Goal: Check status: Check status

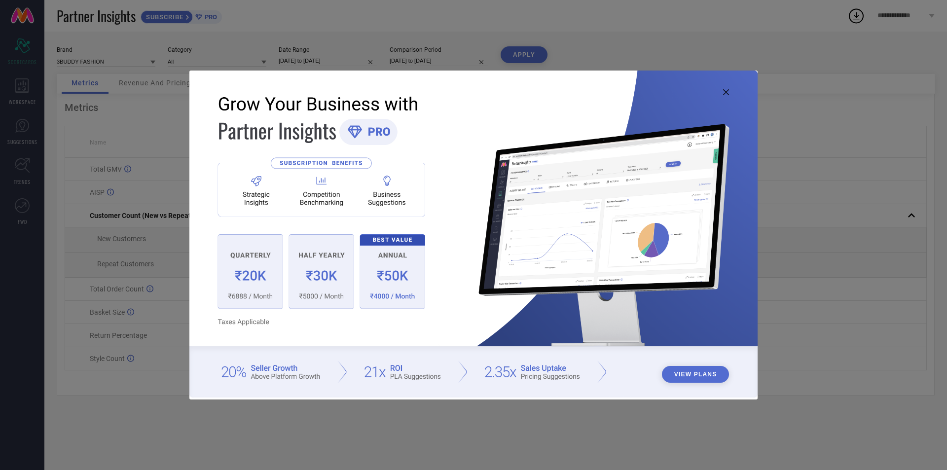
click at [726, 95] on icon at bounding box center [726, 92] width 6 height 6
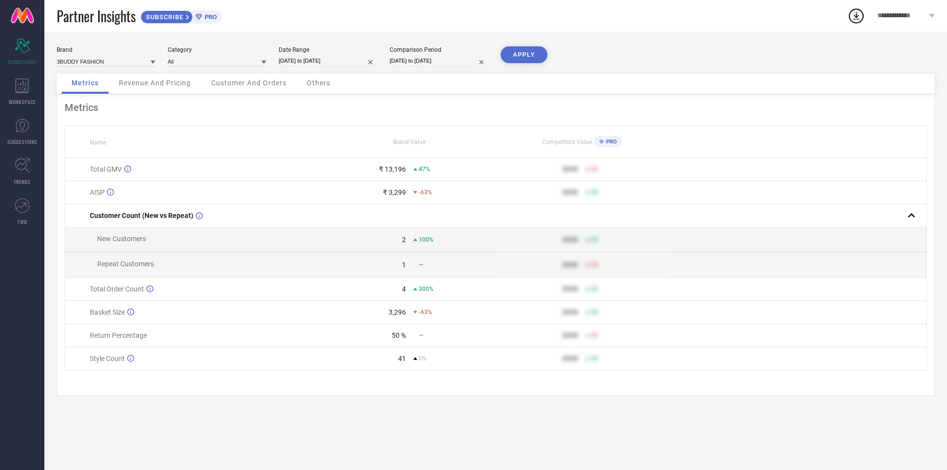
click at [153, 84] on span "Revenue And Pricing" at bounding box center [155, 83] width 72 height 8
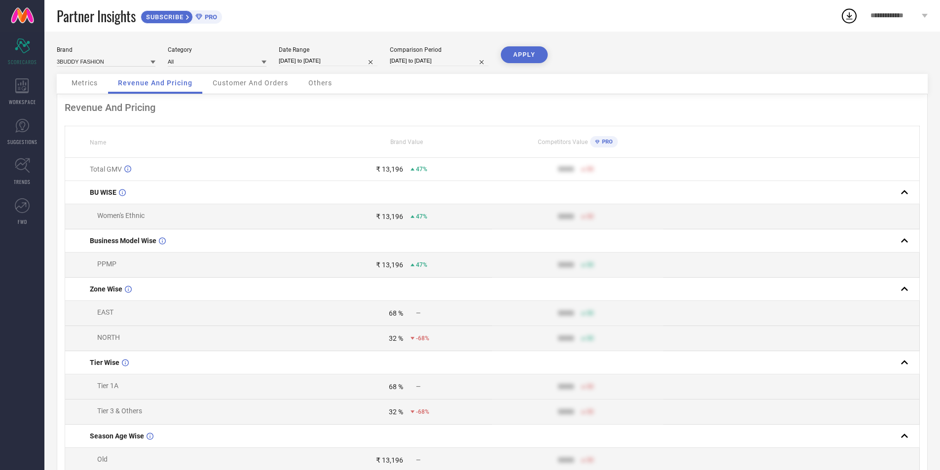
click at [255, 83] on span "Customer And Orders" at bounding box center [250, 83] width 75 height 8
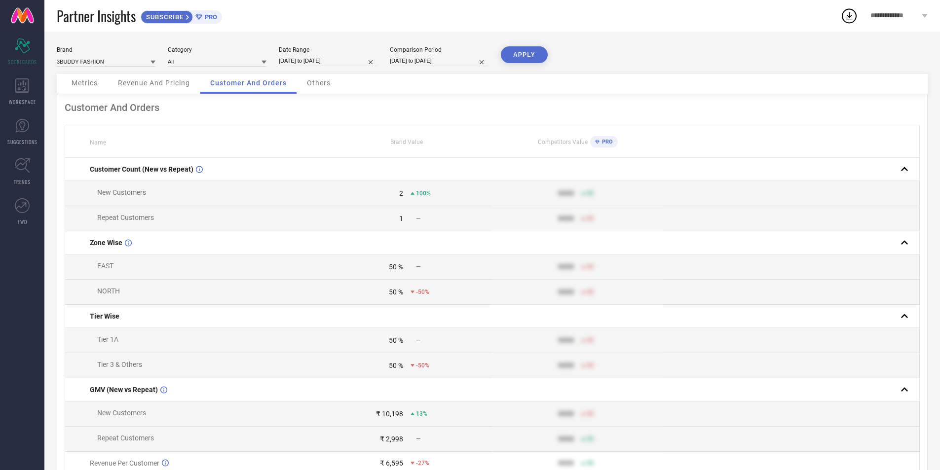
click at [315, 82] on span "Others" at bounding box center [319, 83] width 24 height 8
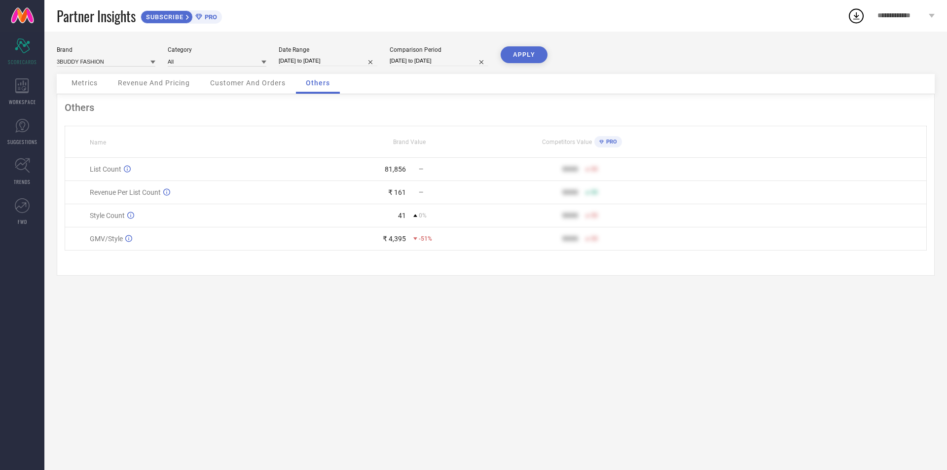
click at [408, 330] on div "Brand 3BUDDY FASHION Category All Date Range [DATE] to [DATE] Comparison Period…" at bounding box center [495, 251] width 903 height 439
click at [296, 308] on div "Brand 3BUDDY FASHION Category All Date Range [DATE] to [DATE] Comparison Period…" at bounding box center [495, 251] width 903 height 439
click at [77, 85] on span "Metrics" at bounding box center [85, 83] width 26 height 8
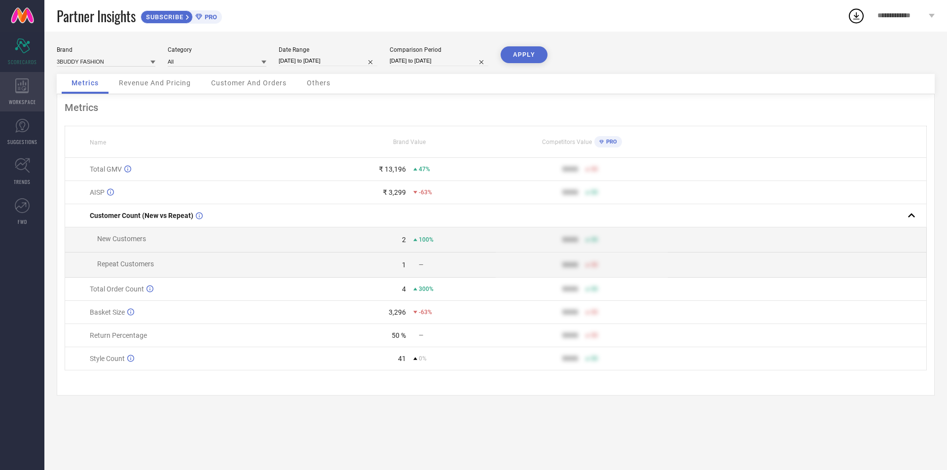
click at [34, 83] on div "WORKSPACE" at bounding box center [22, 91] width 44 height 39
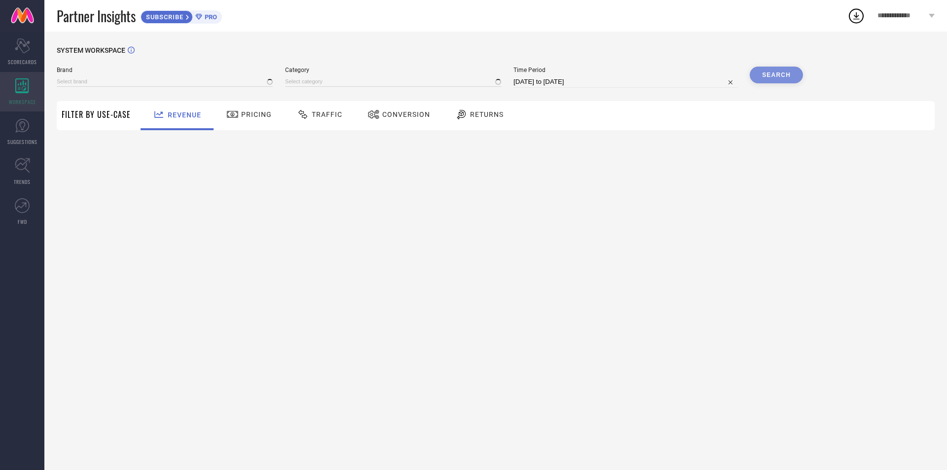
type input "3BUDDY FASHION"
type input "All"
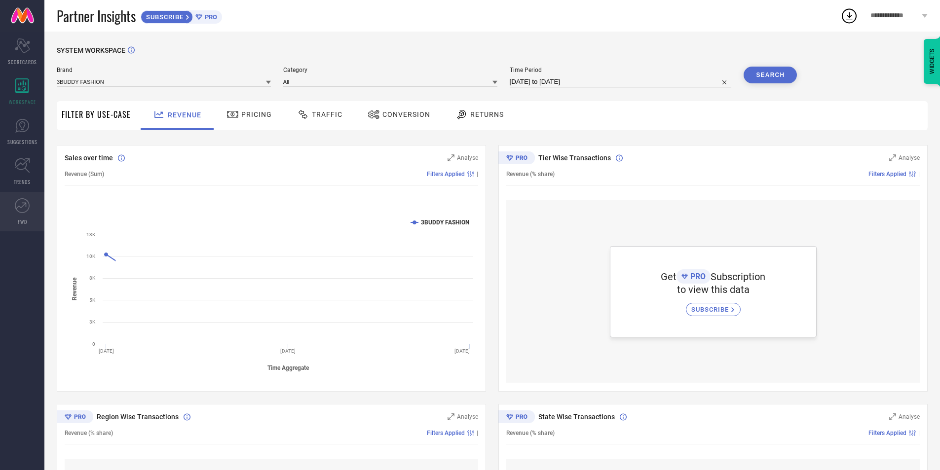
click at [26, 208] on icon at bounding box center [22, 205] width 15 height 15
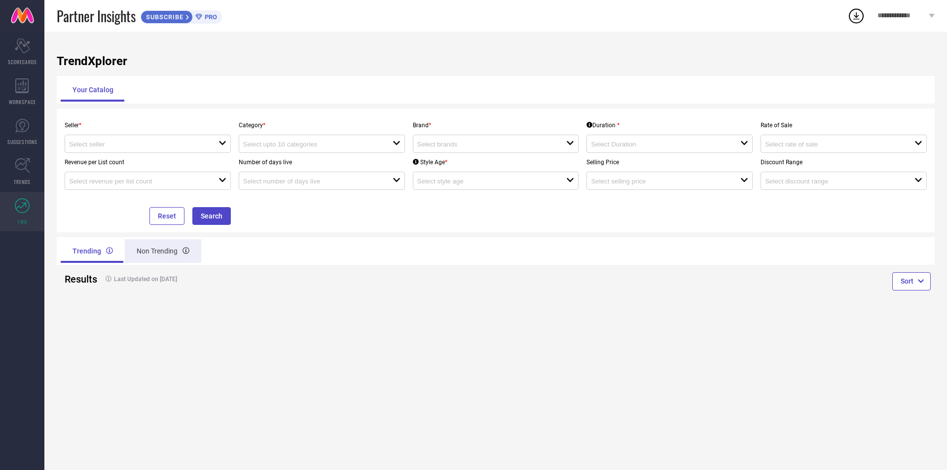
click at [153, 253] on div "Non Trending" at bounding box center [163, 251] width 76 height 24
click at [87, 244] on div "Trending" at bounding box center [92, 251] width 62 height 24
click at [209, 205] on div "Reset Search" at bounding box center [148, 207] width 174 height 35
click at [212, 212] on button "Search" at bounding box center [211, 216] width 38 height 18
click at [154, 143] on input at bounding box center [136, 144] width 135 height 7
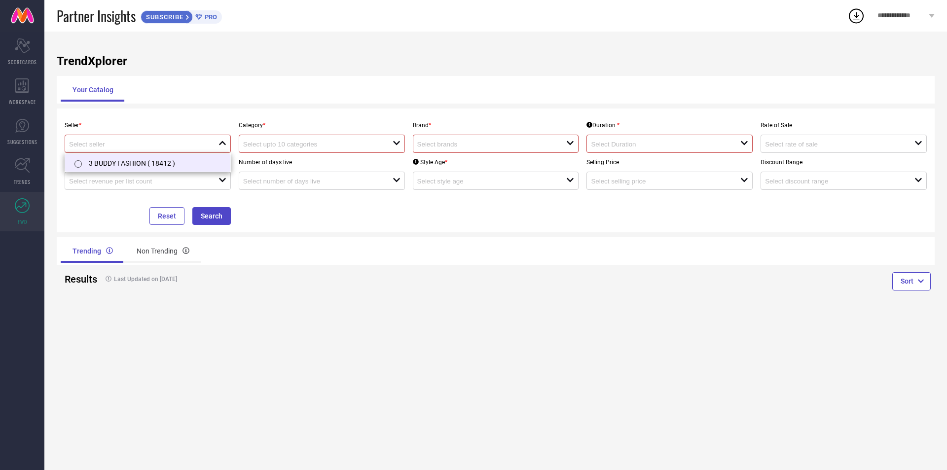
click at [128, 161] on li "3 BUDDY FASHION ( 18412 )" at bounding box center [147, 163] width 165 height 18
type input "3 BUDDY FASHION ( 18412 )"
click at [276, 146] on input at bounding box center [310, 144] width 135 height 7
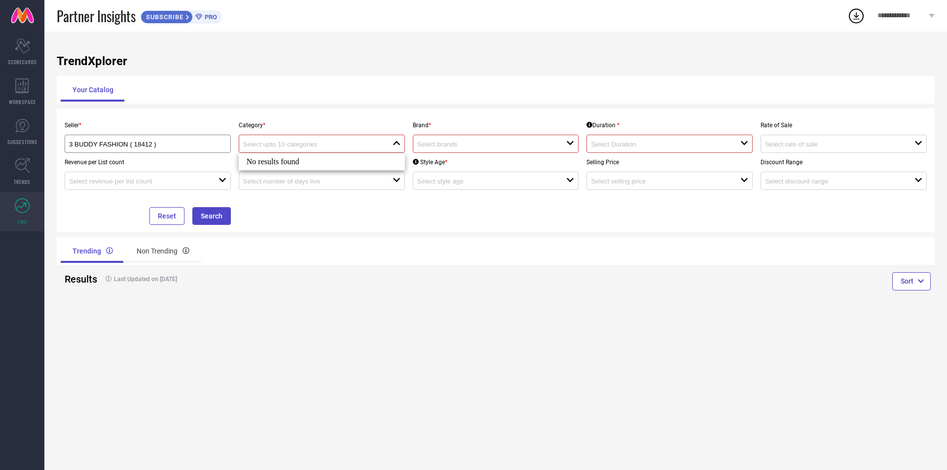
click at [278, 165] on div "No results found" at bounding box center [322, 161] width 166 height 17
click at [386, 146] on div at bounding box center [317, 143] width 149 height 9
click at [392, 145] on div at bounding box center [317, 143] width 149 height 9
click at [220, 218] on button "Search" at bounding box center [211, 216] width 38 height 18
click at [220, 217] on button "Search" at bounding box center [211, 216] width 38 height 18
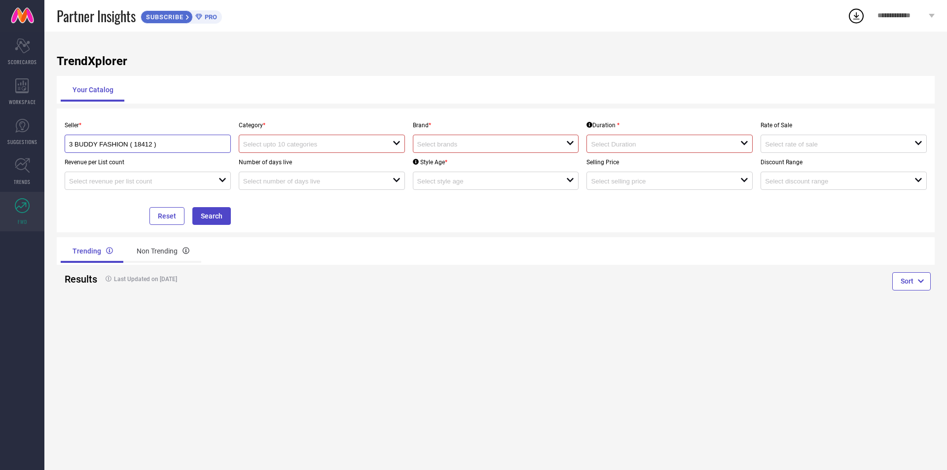
click at [202, 144] on input "3 BUDDY FASHION ( 18412 )" at bounding box center [140, 144] width 142 height 7
click at [78, 164] on input "radio" at bounding box center [77, 163] width 7 height 7
click at [298, 140] on div at bounding box center [317, 143] width 149 height 9
click at [461, 147] on input at bounding box center [484, 144] width 135 height 7
click at [425, 182] on li "3BUDDY FASHION" at bounding box center [495, 181] width 165 height 18
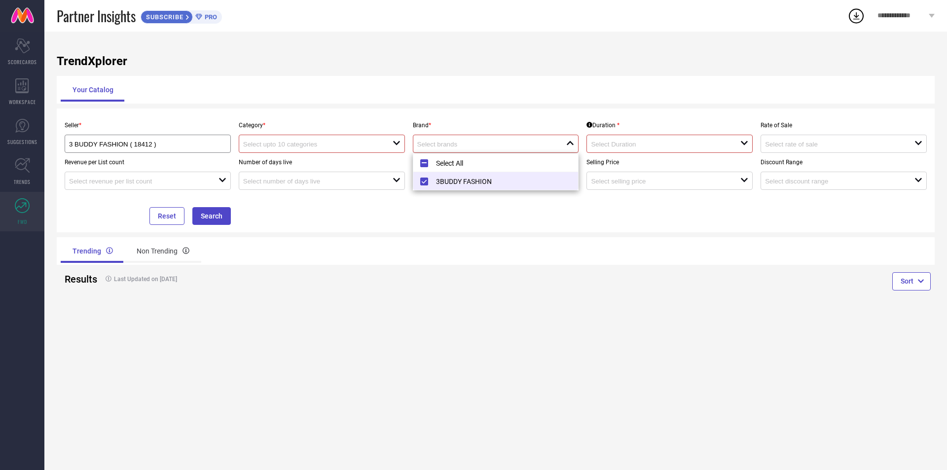
type input "3BUDDY FASHION"
click at [394, 145] on icon "open" at bounding box center [397, 143] width 8 height 8
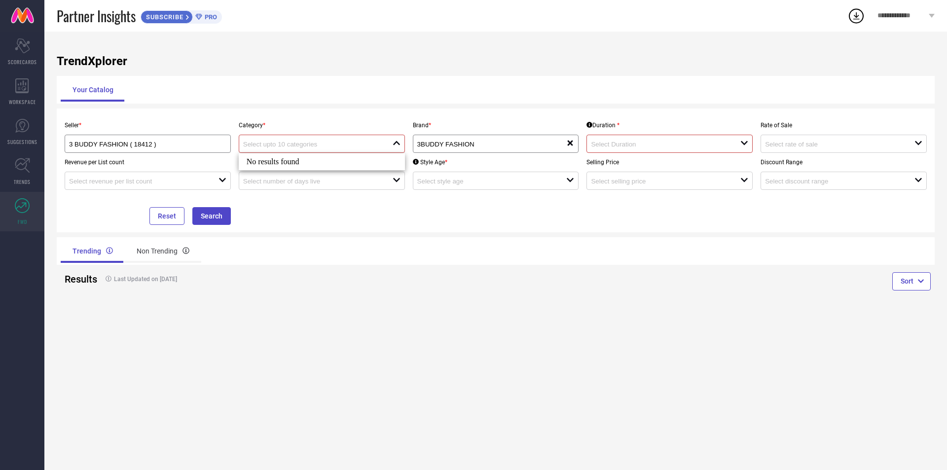
click at [393, 145] on icon "close" at bounding box center [397, 143] width 8 height 8
click at [652, 144] on input at bounding box center [658, 144] width 135 height 7
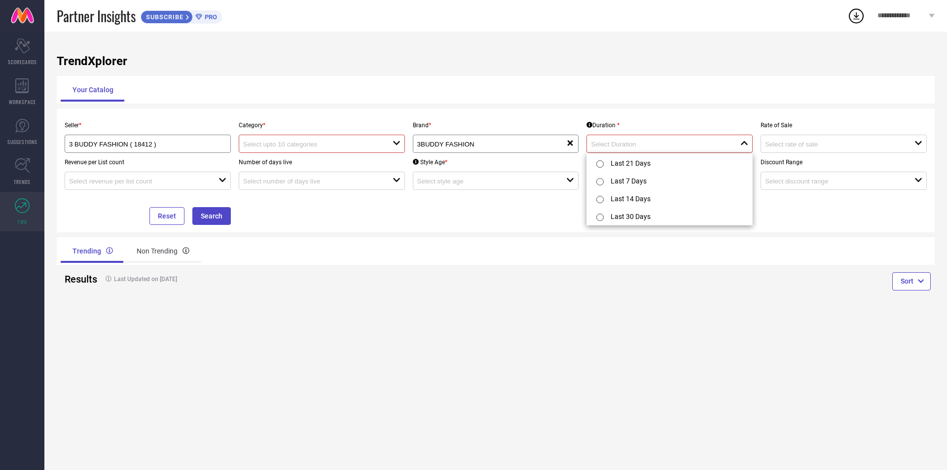
drag, startPoint x: 391, startPoint y: 289, endPoint x: 329, endPoint y: 265, distance: 67.0
click at [386, 289] on div "Last Updated on [DATE]" at bounding box center [276, 279] width 359 height 23
click at [160, 218] on button "Reset" at bounding box center [166, 216] width 35 height 18
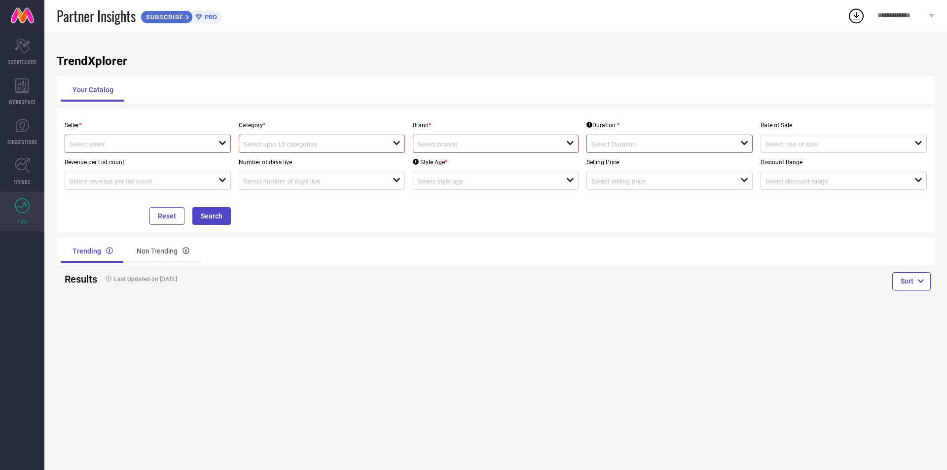
click at [283, 142] on input at bounding box center [310, 144] width 135 height 7
click at [205, 144] on div at bounding box center [143, 143] width 149 height 9
click at [77, 162] on input "radio" at bounding box center [77, 163] width 7 height 7
type input "3 BUDDY FASHION ( 18412 )"
click at [309, 144] on input at bounding box center [310, 144] width 135 height 7
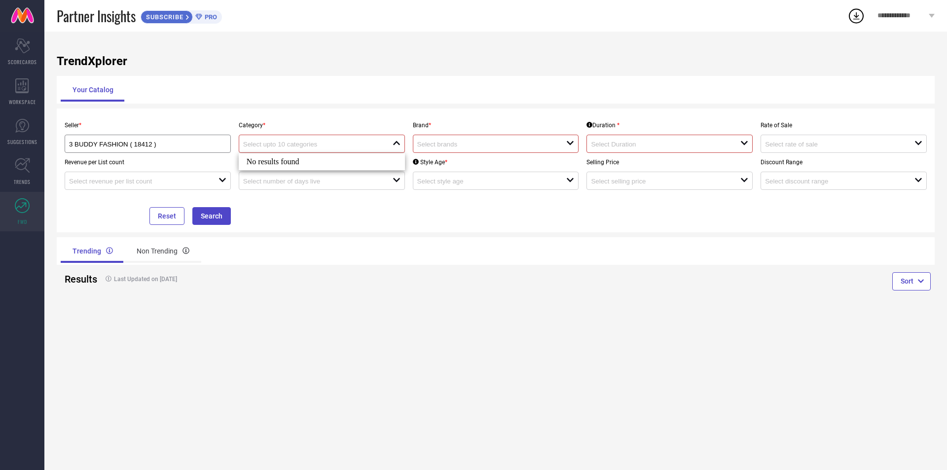
click at [269, 168] on div "No results found" at bounding box center [322, 161] width 166 height 17
click at [578, 275] on div "Sort" at bounding box center [715, 283] width 439 height 36
click at [150, 251] on div "Non Trending" at bounding box center [163, 251] width 76 height 24
click at [302, 150] on div "open" at bounding box center [322, 144] width 166 height 18
drag, startPoint x: 264, startPoint y: 255, endPoint x: 254, endPoint y: 253, distance: 10.5
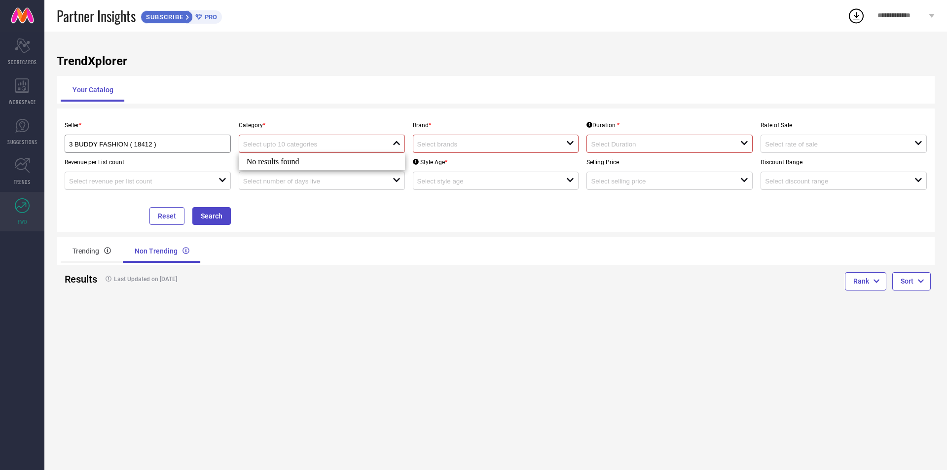
click at [261, 255] on div "Trending Non Trending" at bounding box center [276, 251] width 431 height 24
click at [17, 177] on link "TRENDS" at bounding box center [22, 171] width 44 height 39
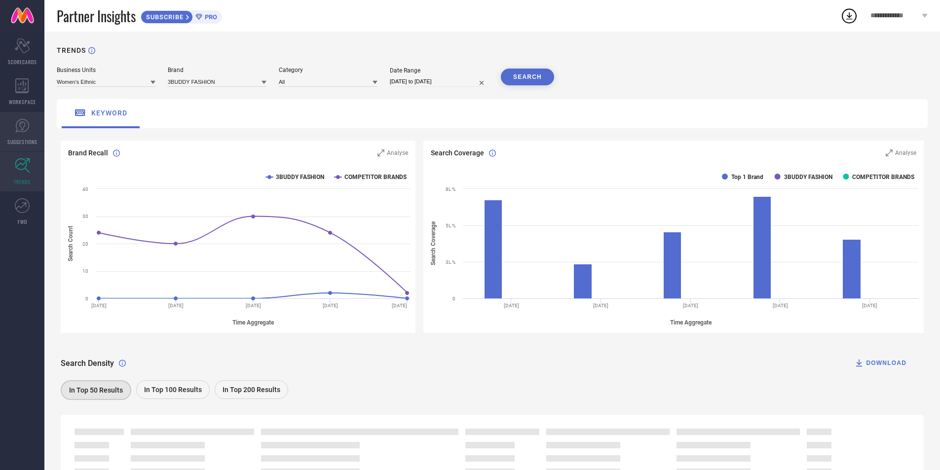
click at [27, 119] on icon at bounding box center [22, 125] width 15 height 15
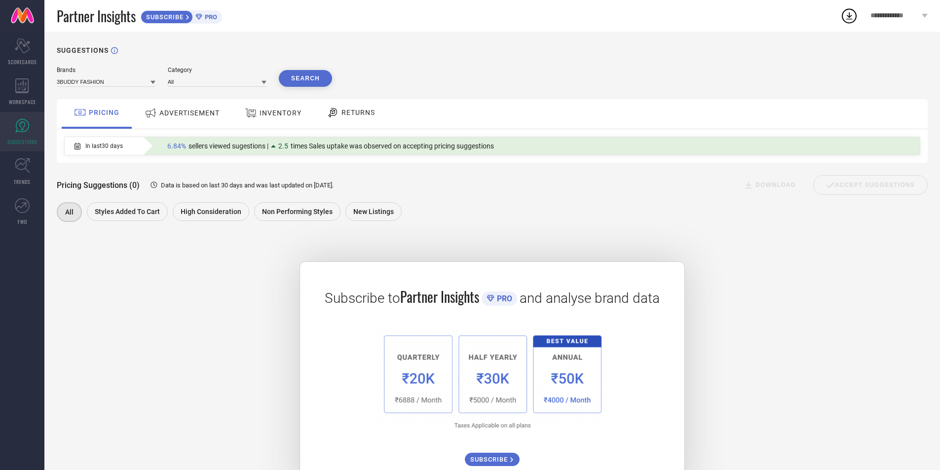
click at [345, 123] on div "RETURNS" at bounding box center [350, 114] width 73 height 30
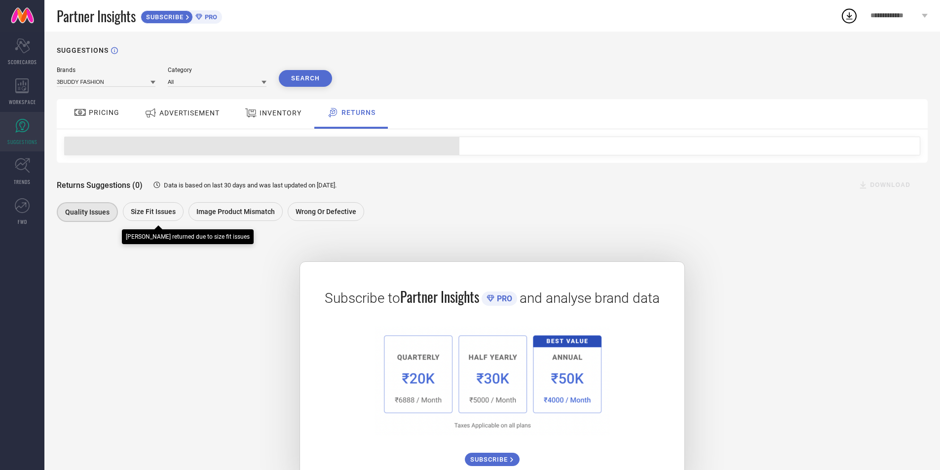
click at [174, 216] on div "Size fit issues" at bounding box center [153, 211] width 61 height 19
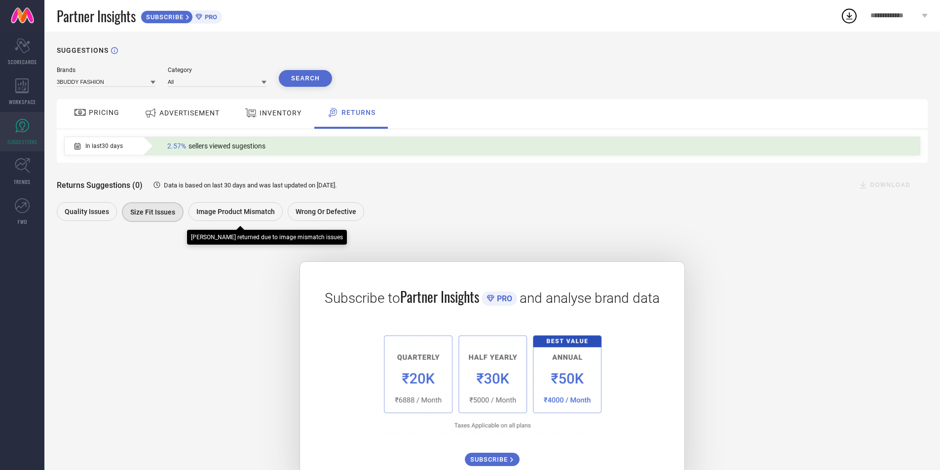
click at [237, 215] on span "Image product mismatch" at bounding box center [235, 212] width 78 height 8
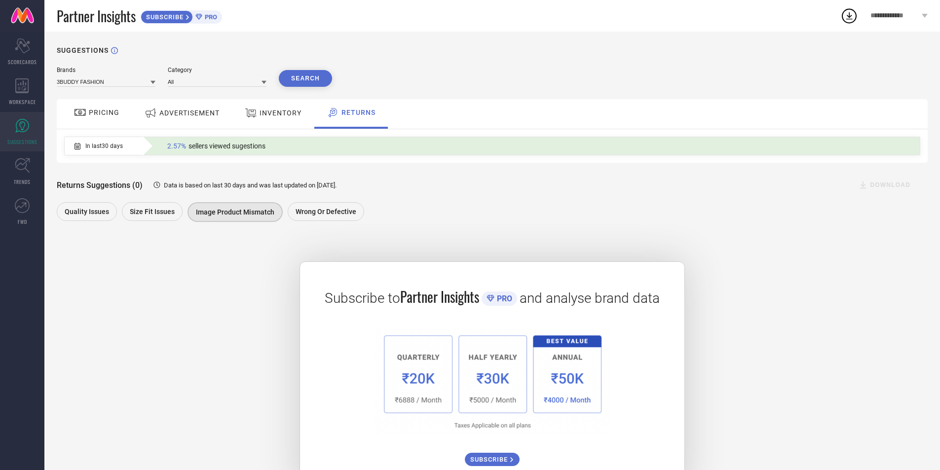
click at [78, 197] on div "Returns Suggestions (0) Data is based on last 30 days and was last updated on […" at bounding box center [492, 194] width 871 height 62
click at [80, 206] on div "Quality issues" at bounding box center [87, 211] width 60 height 19
click at [19, 91] on icon at bounding box center [22, 85] width 14 height 15
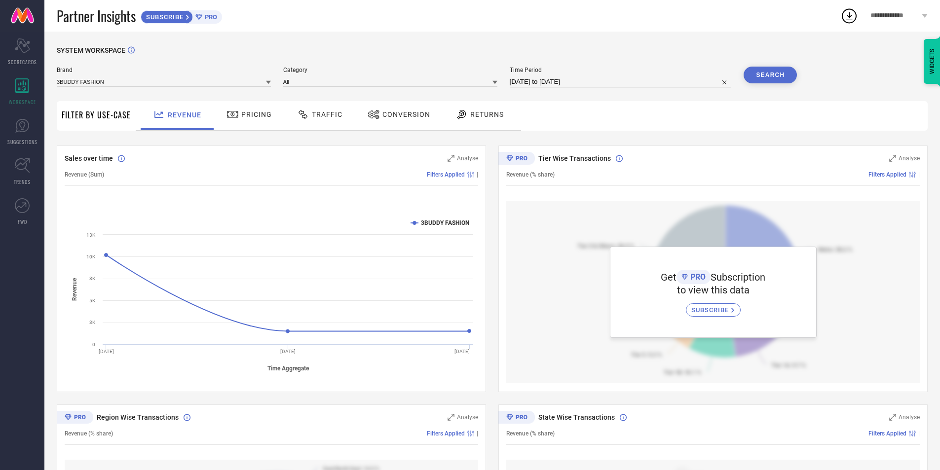
click at [480, 121] on div "Returns" at bounding box center [479, 114] width 53 height 17
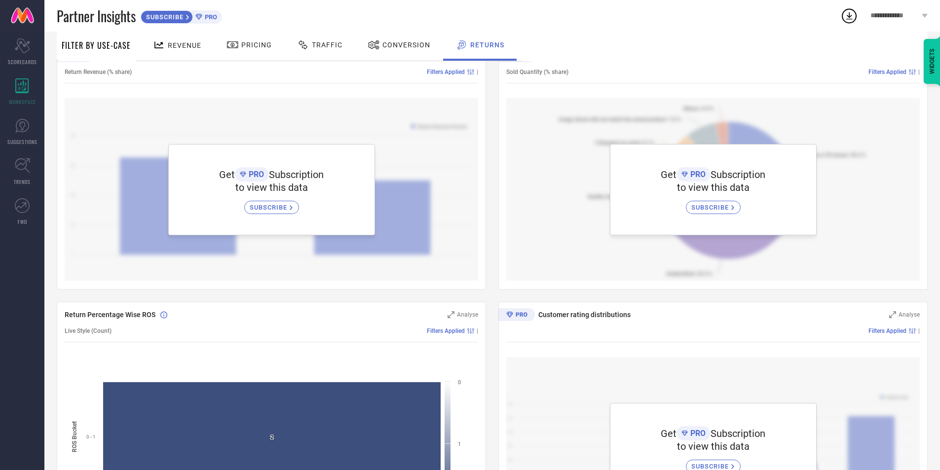
scroll to position [126, 0]
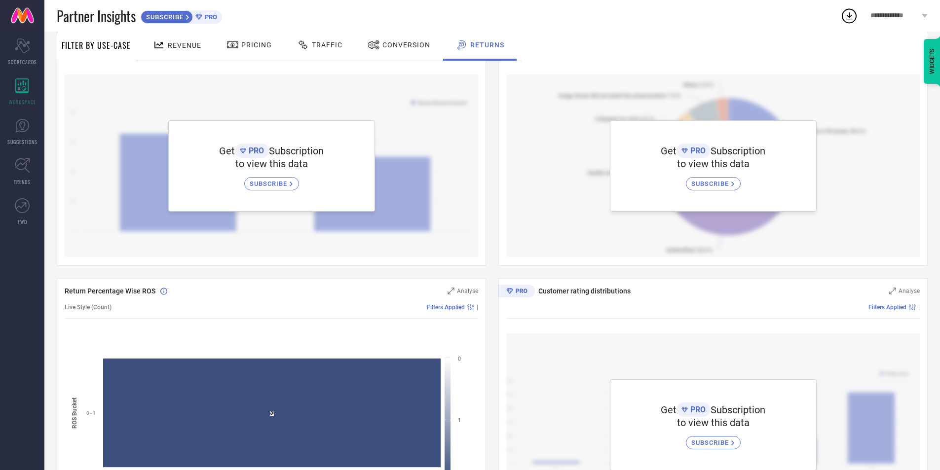
click at [448, 398] on rect at bounding box center [447, 419] width 6 height 123
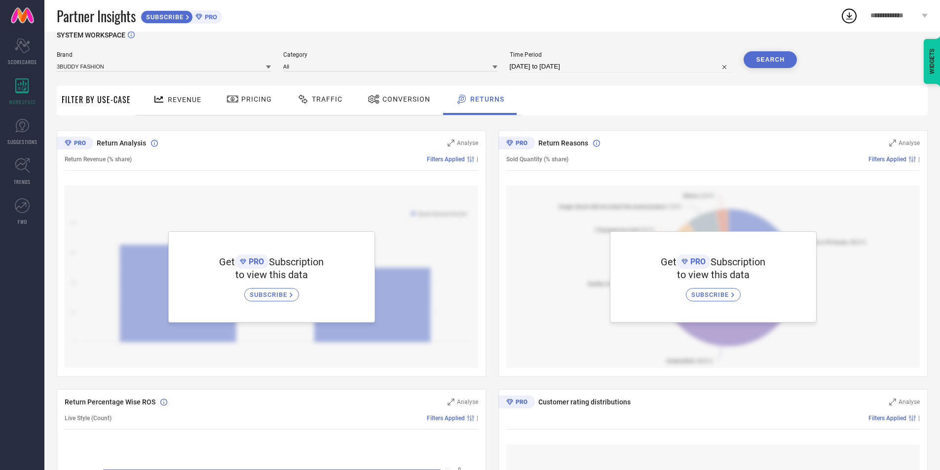
scroll to position [0, 0]
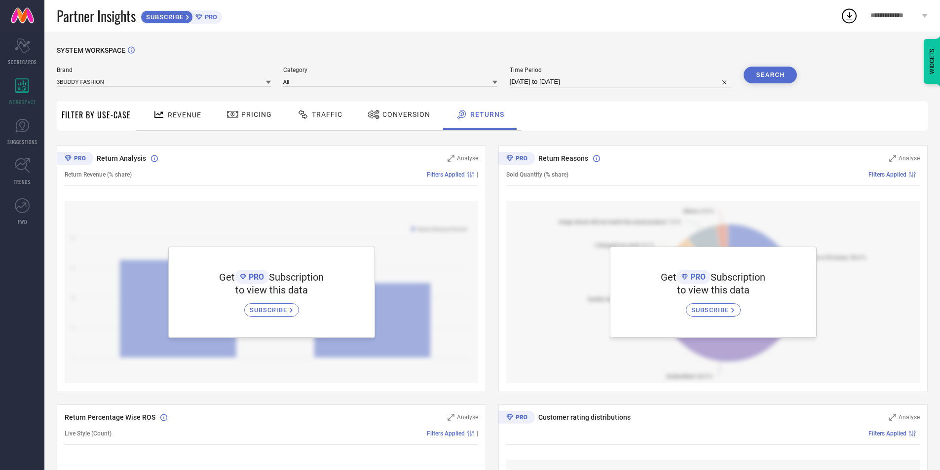
click at [174, 114] on span "Revenue" at bounding box center [185, 115] width 34 height 8
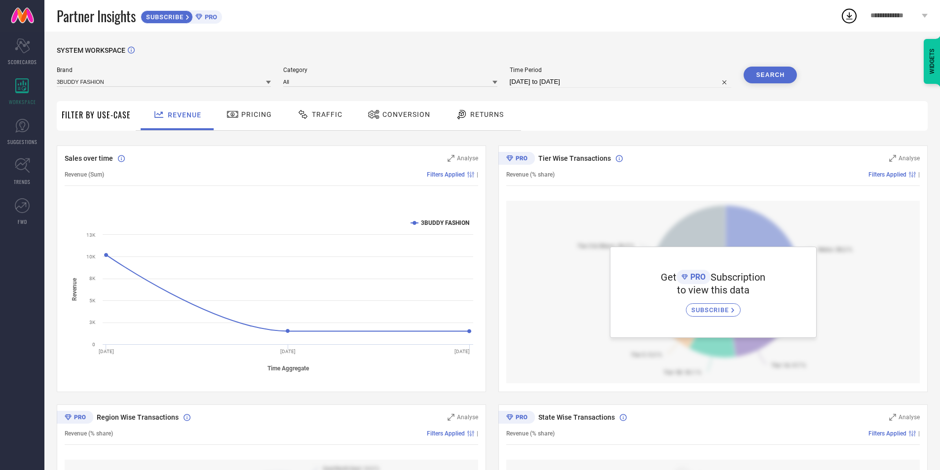
click at [898, 13] on span "**********" at bounding box center [894, 16] width 49 height 8
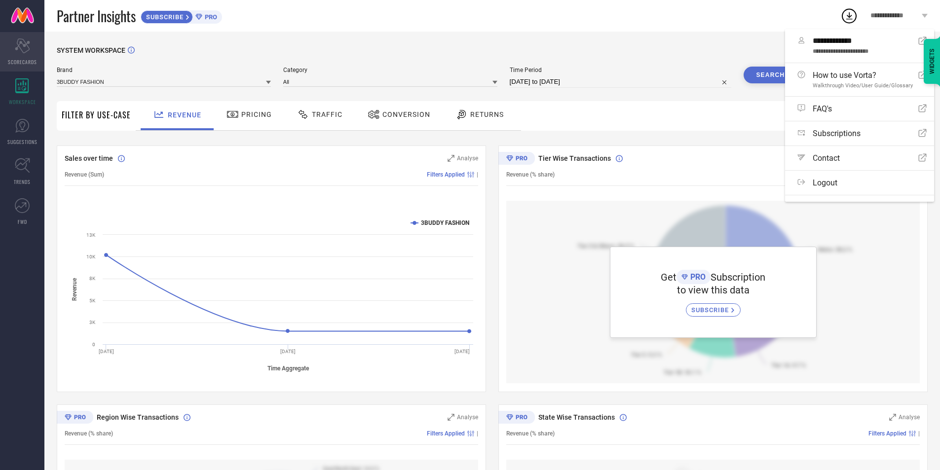
drag, startPoint x: 17, startPoint y: 53, endPoint x: 24, endPoint y: 41, distance: 14.0
click at [17, 52] on icon "Scorecard" at bounding box center [22, 45] width 15 height 15
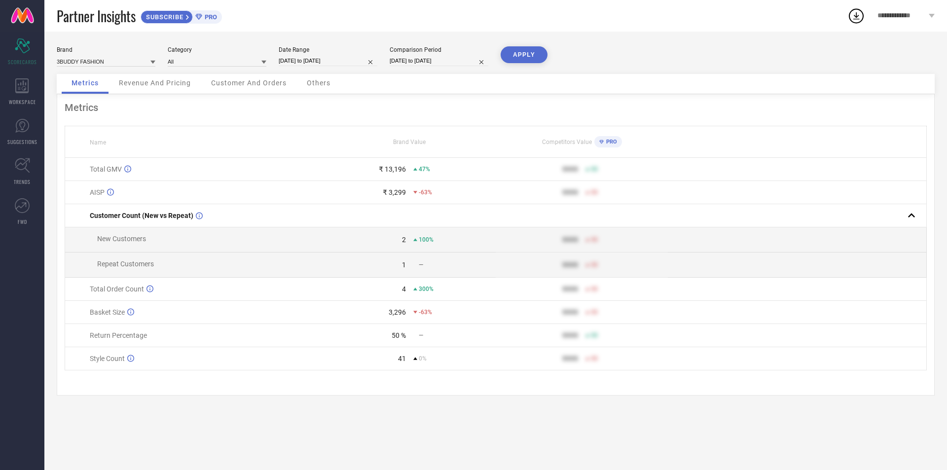
click at [248, 87] on span "Customer And Orders" at bounding box center [248, 83] width 75 height 8
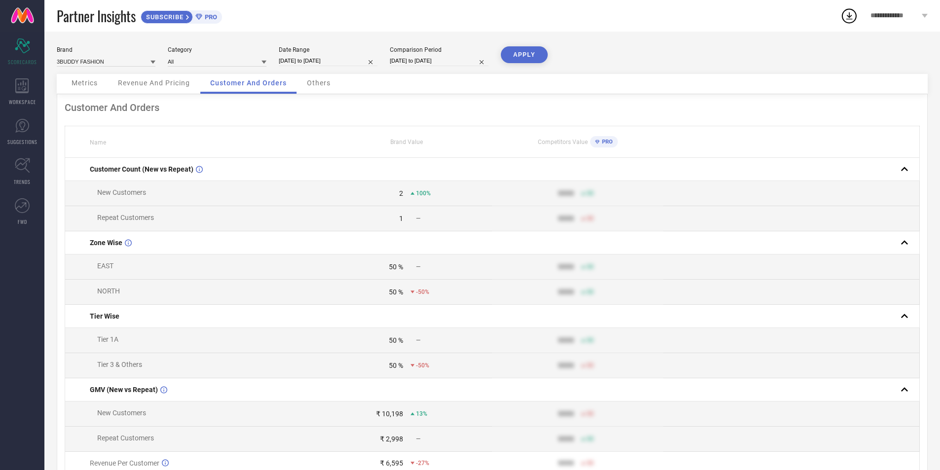
click at [85, 79] on span "Metrics" at bounding box center [85, 83] width 26 height 8
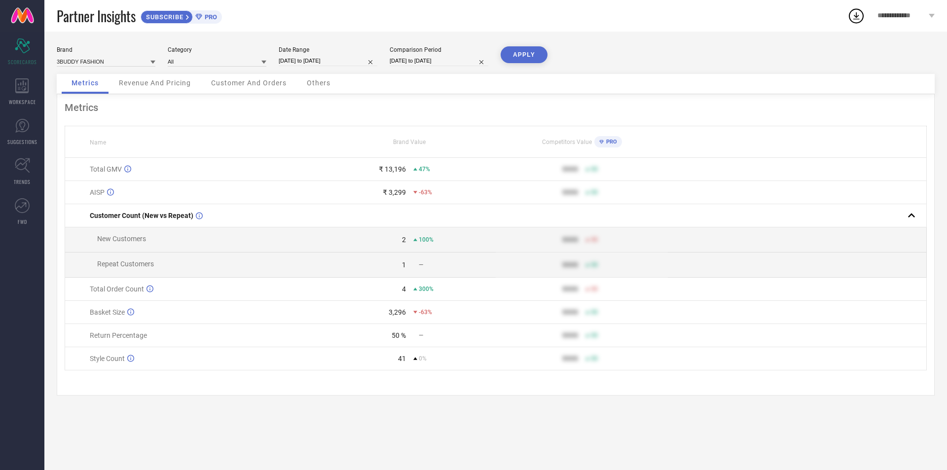
click at [348, 59] on input "[DATE] to [DATE]" at bounding box center [328, 61] width 99 height 10
select select "7"
select select "2025"
select select "8"
select select "2025"
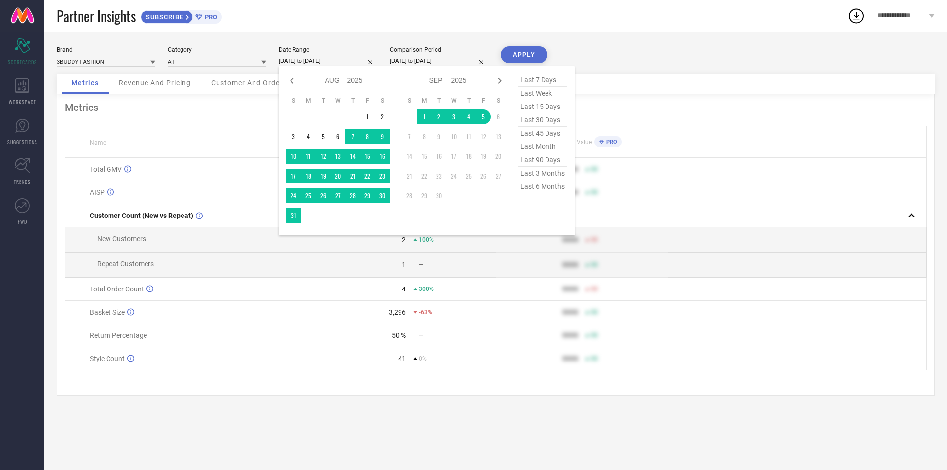
click at [540, 163] on span "last 90 days" at bounding box center [542, 159] width 49 height 13
type input "[DATE] to [DATE]"
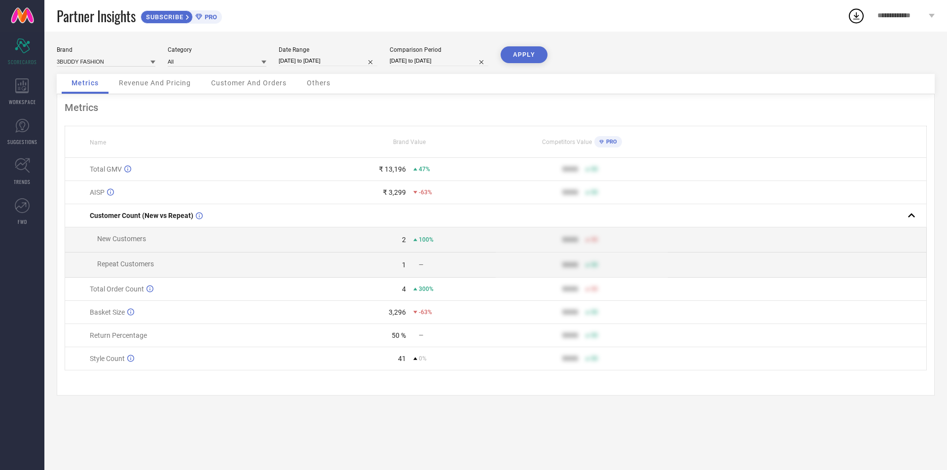
click at [440, 57] on input "[DATE] to [DATE]" at bounding box center [439, 61] width 99 height 10
select select "7"
select select "2024"
select select "8"
select select "2024"
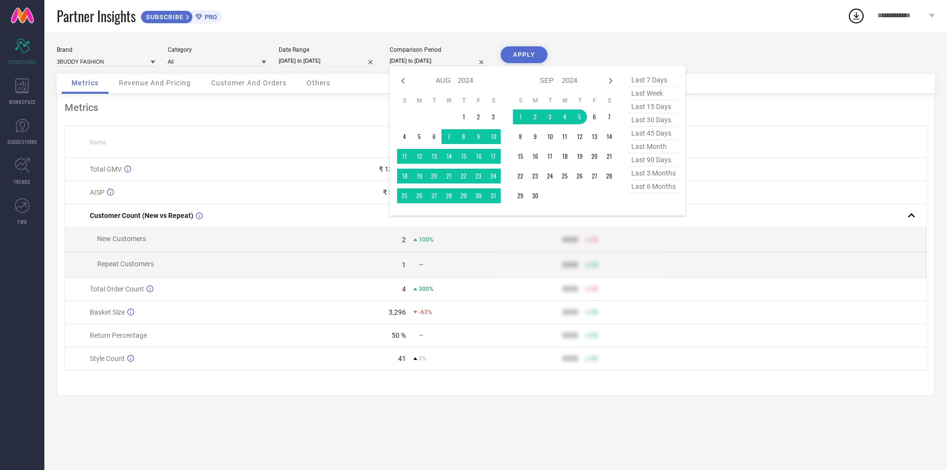
click at [652, 163] on span "last 90 days" at bounding box center [653, 159] width 49 height 13
type input "[DATE] to [DATE]"
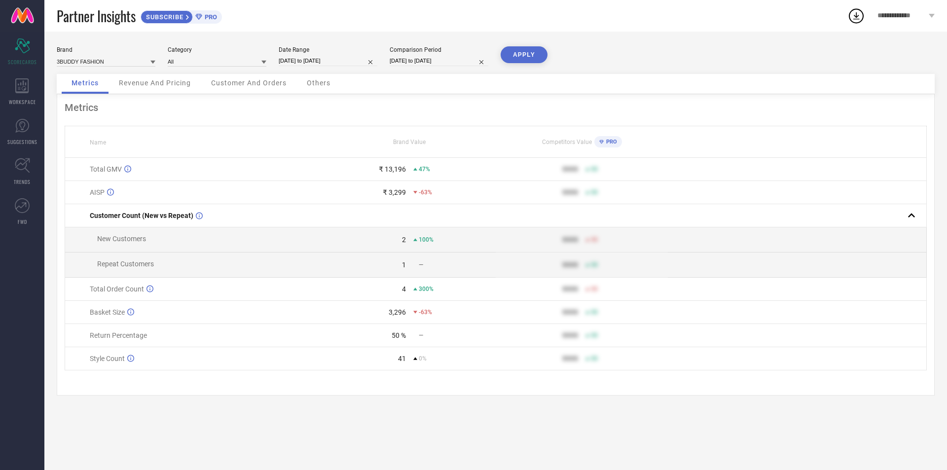
click at [516, 53] on button "APPLY" at bounding box center [524, 54] width 47 height 17
